Goal: Information Seeking & Learning: Compare options

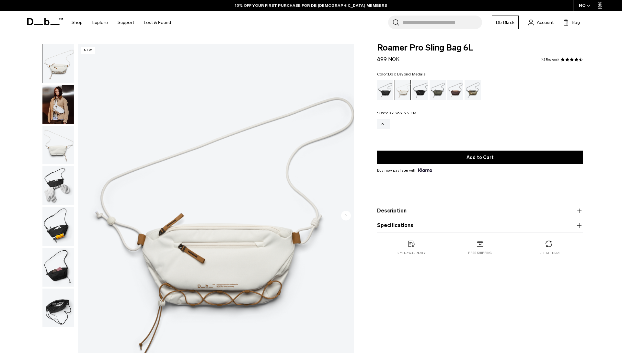
click at [473, 87] on div "Db x Beyond Medals" at bounding box center [473, 90] width 17 height 20
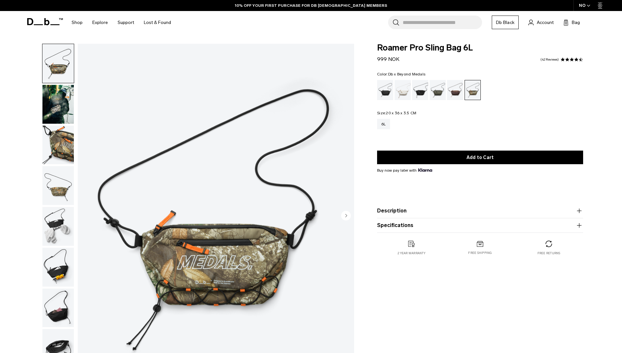
click at [57, 193] on img "button" at bounding box center [57, 185] width 31 height 39
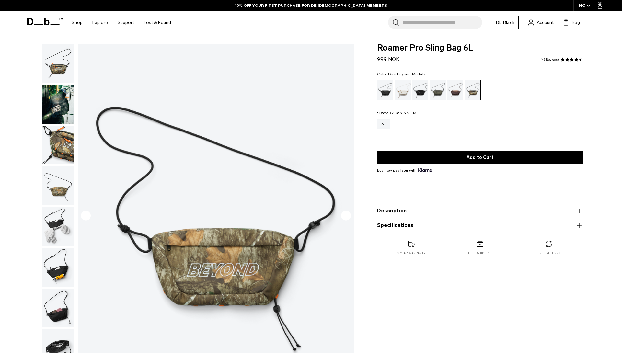
click at [66, 153] on img "button" at bounding box center [57, 145] width 31 height 39
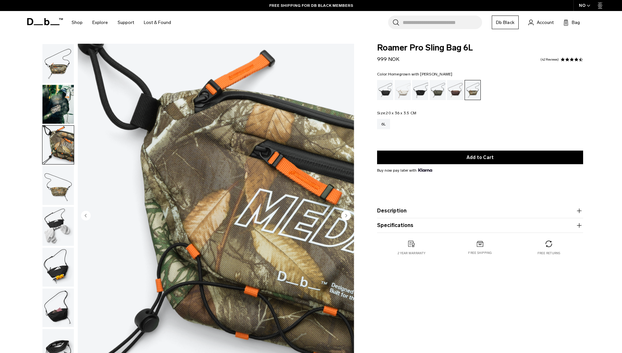
click at [449, 89] on div "Homegrown with Lu" at bounding box center [455, 90] width 17 height 20
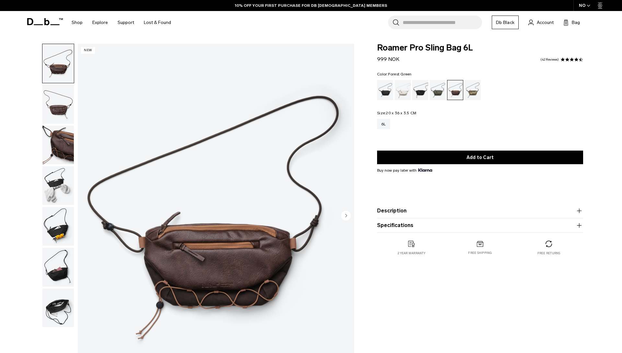
click at [434, 99] on div "Forest Green" at bounding box center [438, 90] width 17 height 20
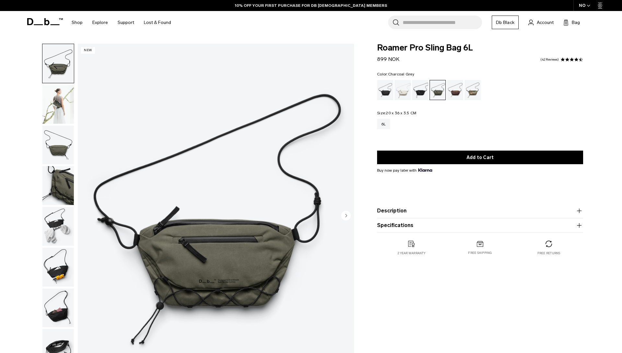
click at [423, 90] on div "Charcoal Grey" at bounding box center [420, 90] width 17 height 20
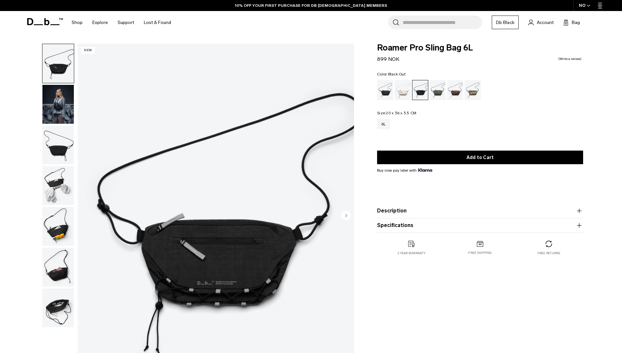
click at [388, 94] on div "Black Out" at bounding box center [385, 90] width 17 height 20
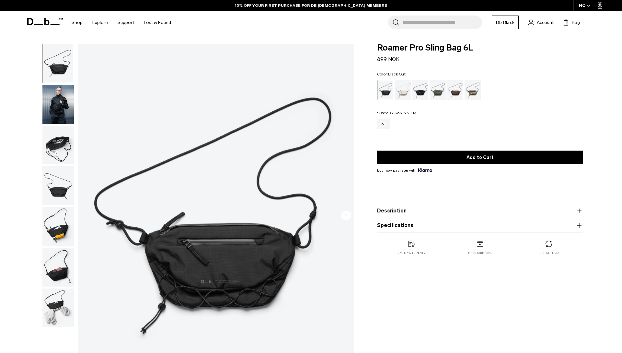
click at [405, 90] on div "Oatmilk" at bounding box center [403, 90] width 17 height 20
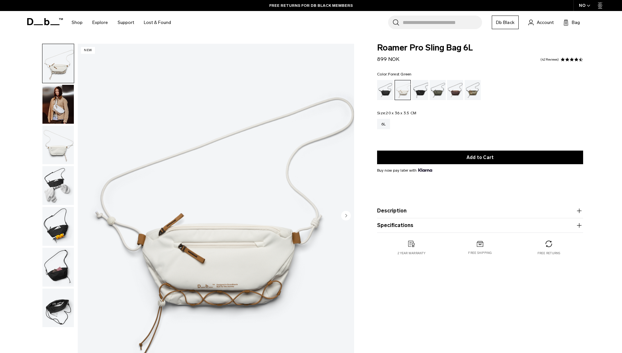
click at [439, 88] on div "Forest Green" at bounding box center [438, 90] width 17 height 20
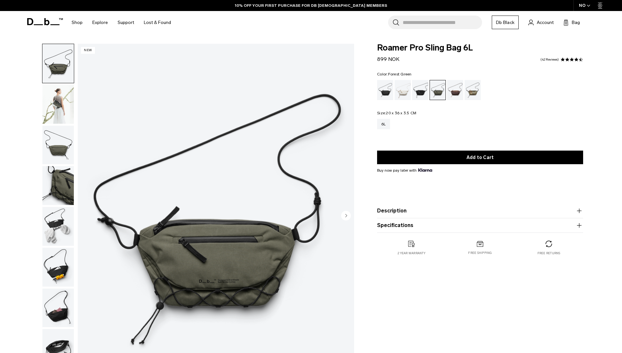
click at [258, 258] on img "1 / 8" at bounding box center [216, 216] width 276 height 345
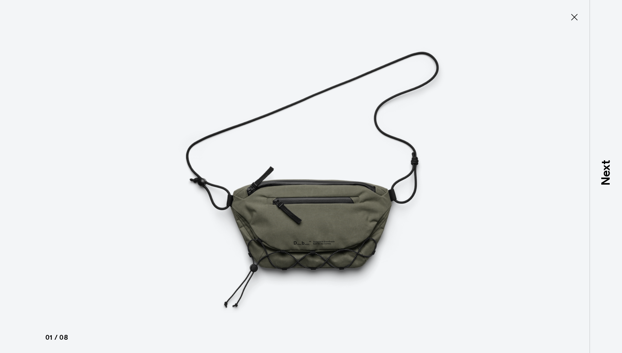
click at [576, 22] on icon at bounding box center [574, 17] width 10 height 10
